Goal: Transaction & Acquisition: Book appointment/travel/reservation

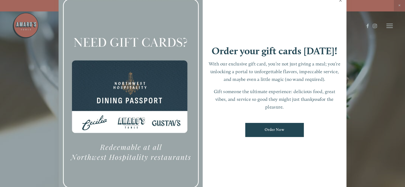
click at [340, 0] on link "Close" at bounding box center [341, 1] width 10 height 15
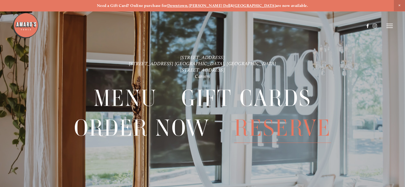
click at [276, 127] on span "Reserve" at bounding box center [282, 129] width 97 height 30
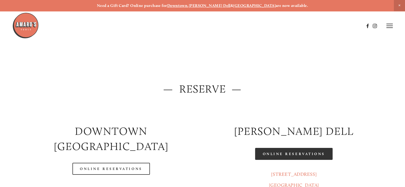
click at [281, 153] on link "Online Reservations" at bounding box center [293, 154] width 77 height 12
